Goal: Task Accomplishment & Management: Use online tool/utility

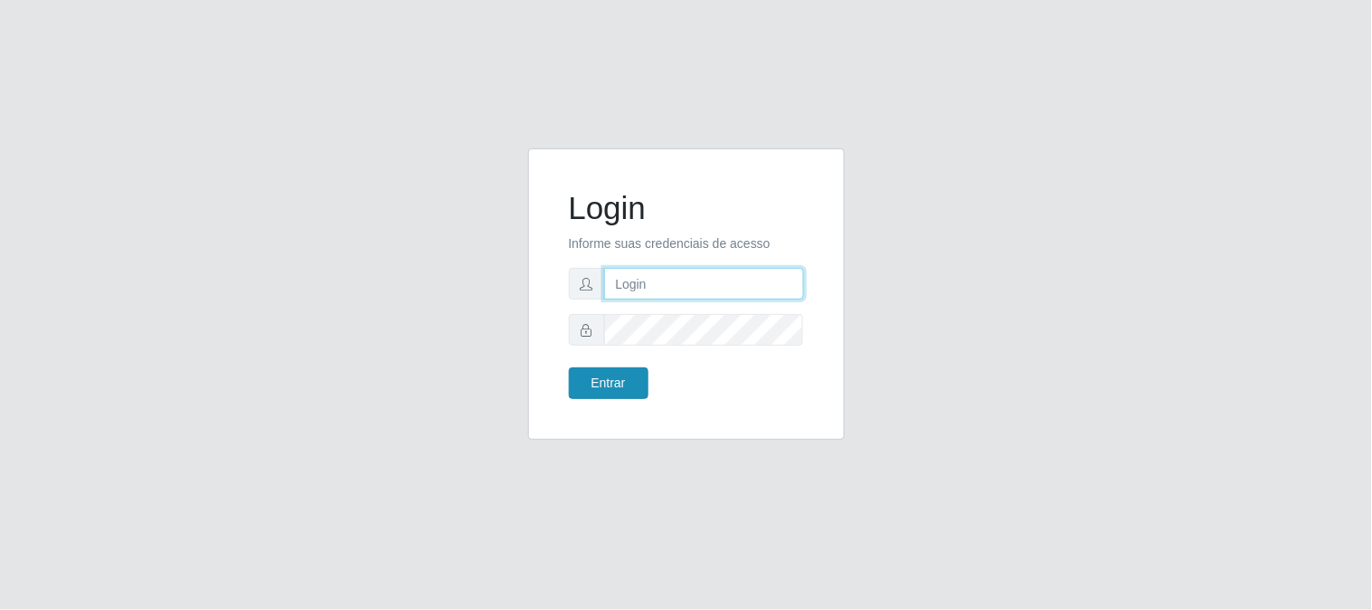
type input "elvis@casatudo"
click at [618, 374] on button "Entrar" at bounding box center [609, 383] width 80 height 32
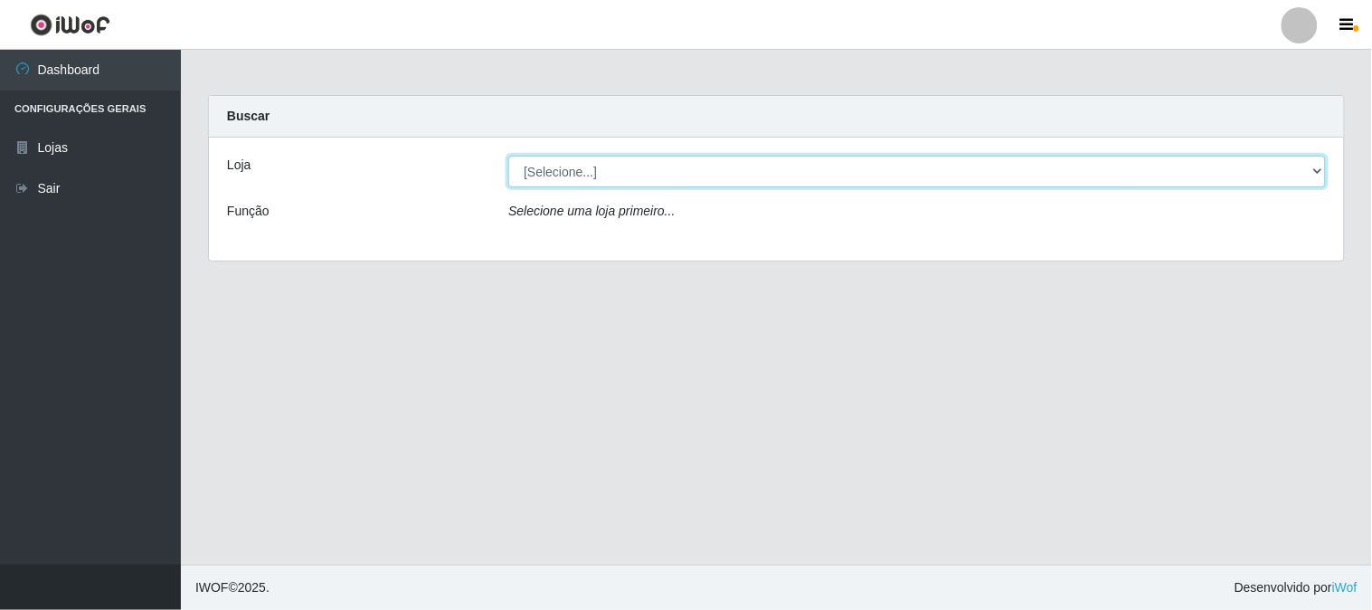
click at [1318, 170] on select "[Selecione...] Casatudo BR" at bounding box center [917, 172] width 818 height 32
select select "197"
click at [508, 156] on select "[Selecione...] Casatudo BR" at bounding box center [917, 172] width 818 height 32
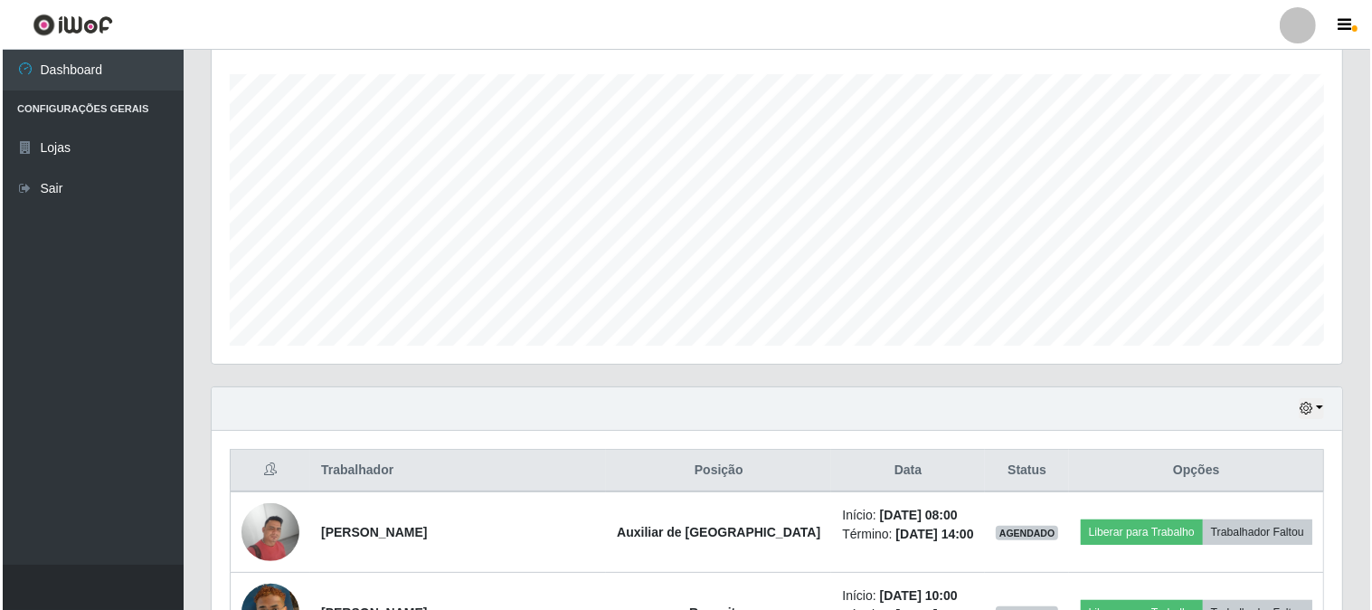
scroll to position [602, 0]
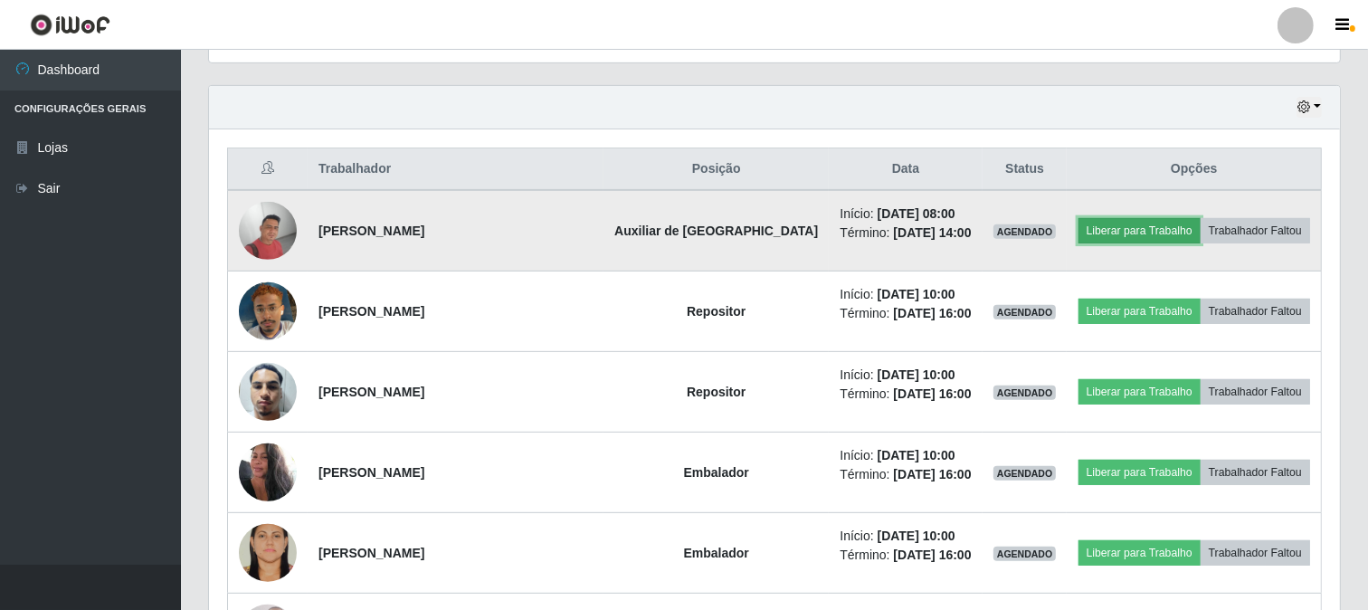
click at [1118, 228] on button "Liberar para Trabalho" at bounding box center [1139, 230] width 122 height 25
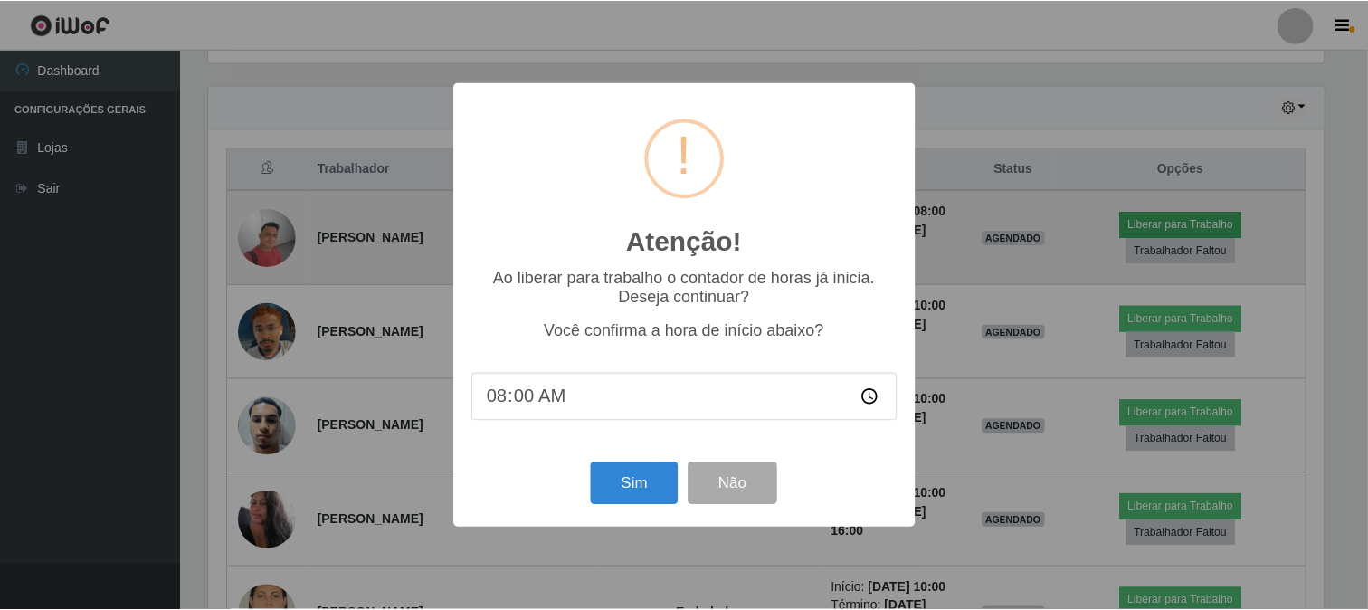
scroll to position [374, 1119]
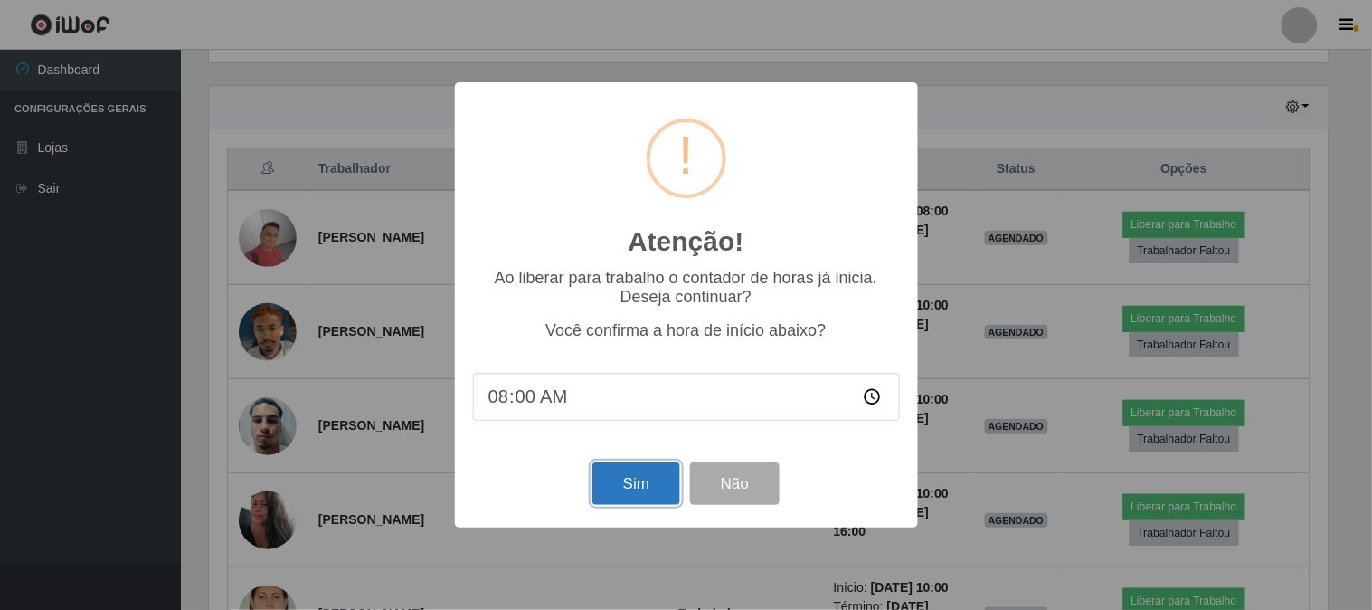
click at [661, 486] on button "Sim" at bounding box center [636, 483] width 88 height 43
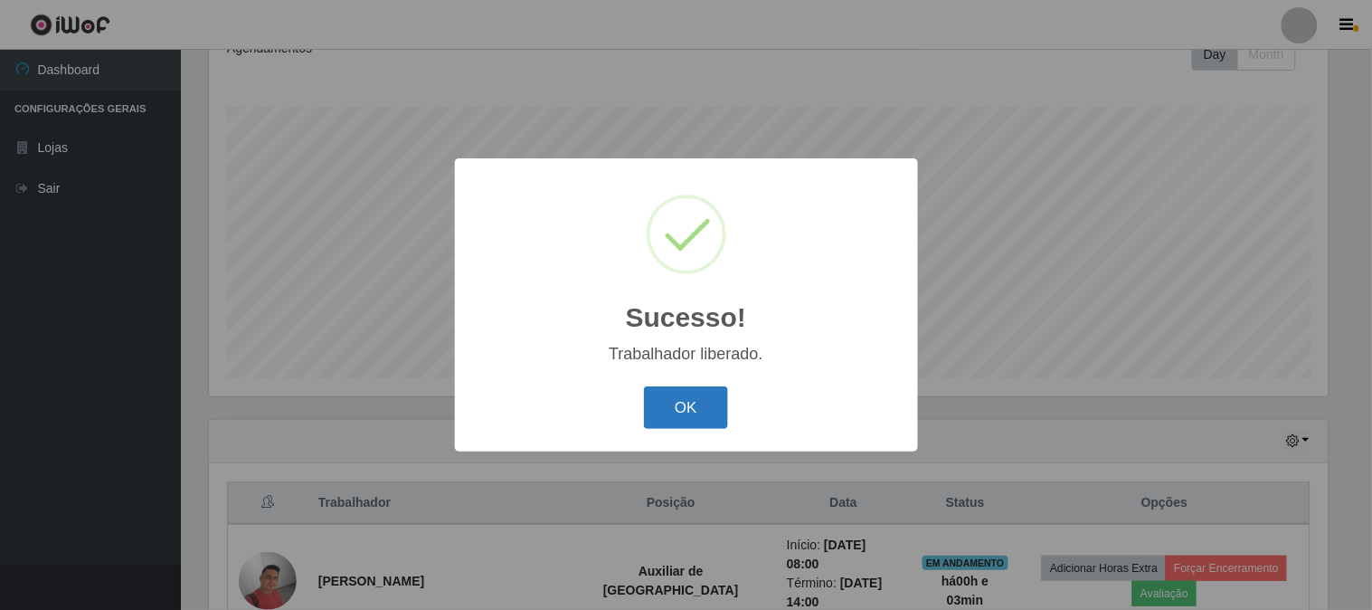
click at [704, 411] on button "OK" at bounding box center [686, 407] width 84 height 43
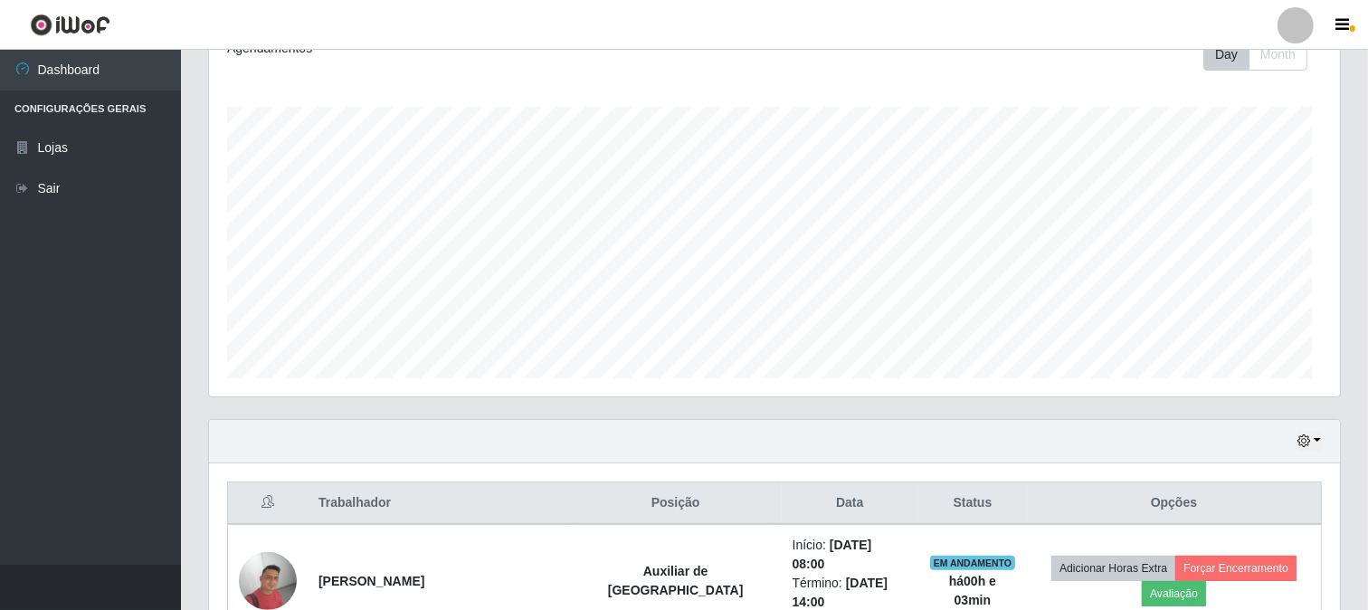
scroll to position [374, 1131]
